Goal: Task Accomplishment & Management: Manage account settings

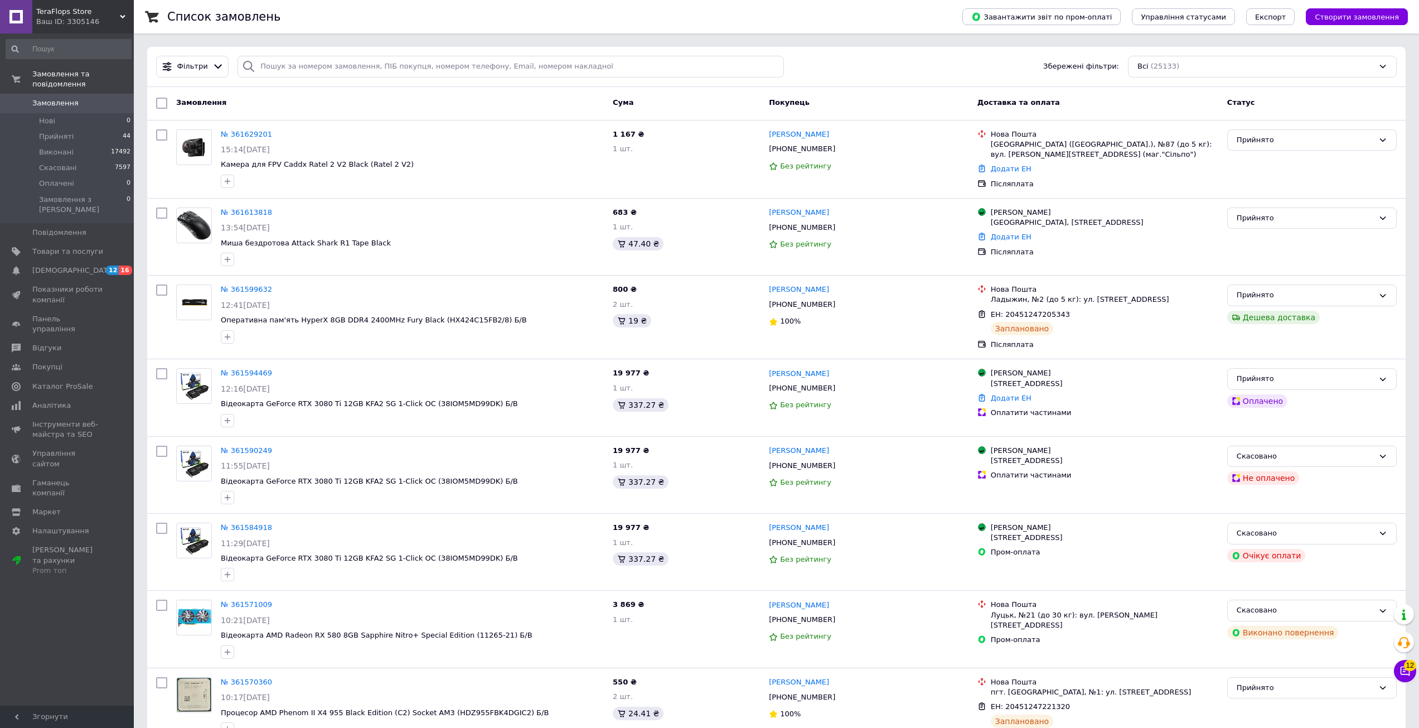
click at [549, 21] on div "Список замовлень" at bounding box center [553, 16] width 773 height 33
